Goal: Task Accomplishment & Management: Use online tool/utility

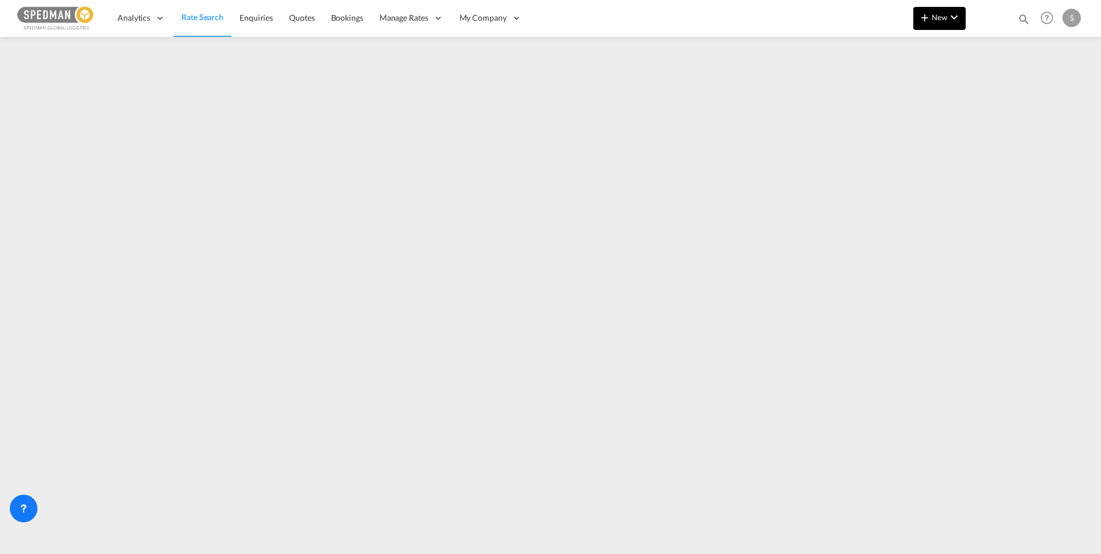
click at [954, 23] on md-icon "icon-chevron-down" at bounding box center [954, 17] width 14 height 14
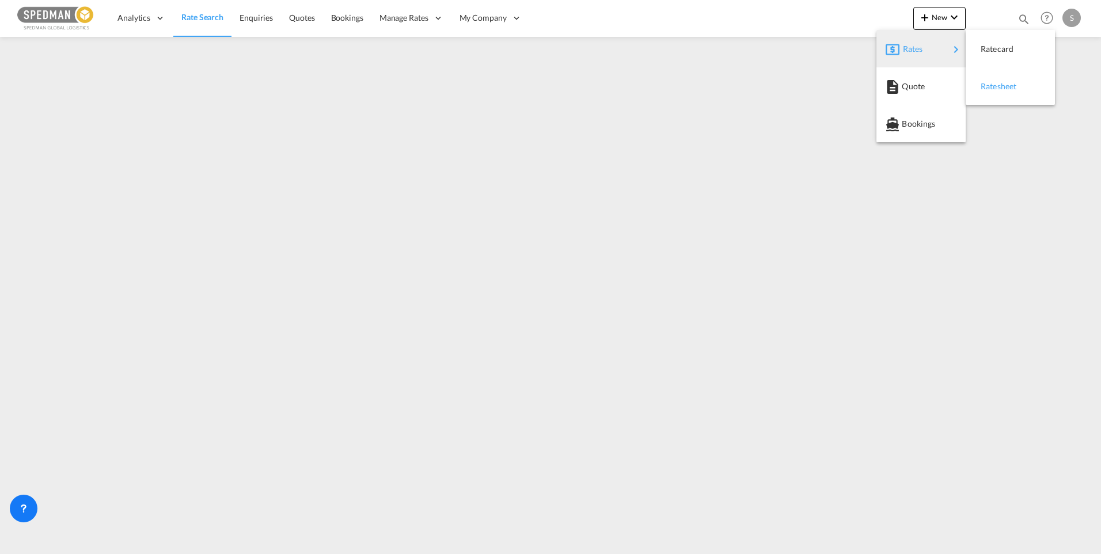
click at [996, 78] on div "Ratesheet" at bounding box center [1001, 86] width 43 height 29
